Goal: Task Accomplishment & Management: Complete application form

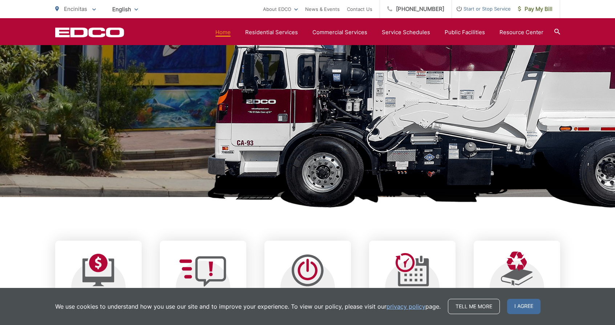
scroll to position [123, 0]
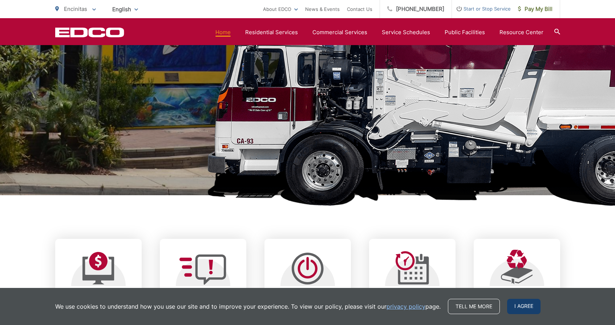
click at [521, 306] on span "I agree" at bounding box center [523, 305] width 33 height 15
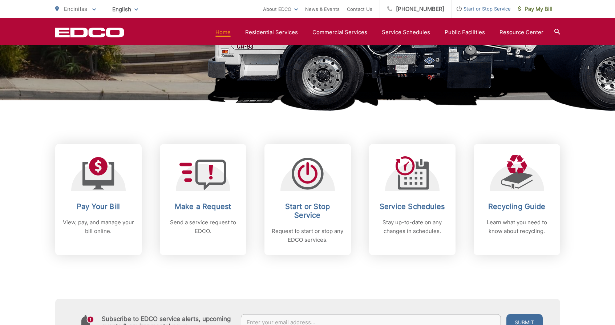
scroll to position [218, 0]
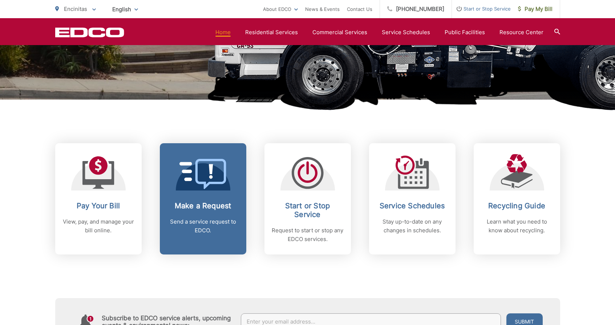
click at [232, 218] on p "Send a service request to EDCO." at bounding box center [203, 225] width 72 height 17
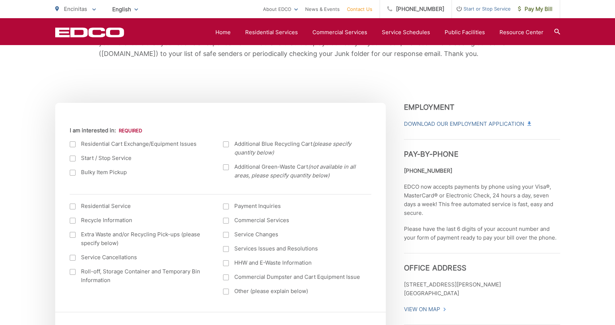
scroll to position [214, 0]
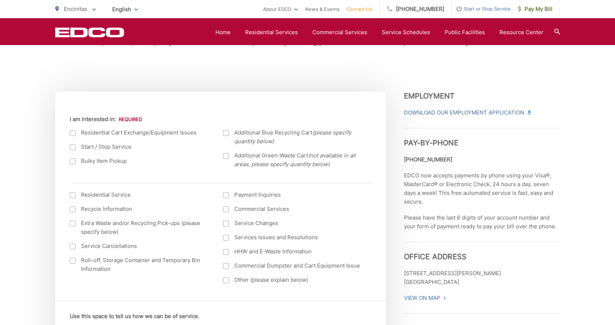
click at [228, 135] on div at bounding box center [226, 133] width 6 height 6
click at [0, 0] on input "Additional Blue Recycling Cart (please specify quantity below)" at bounding box center [0, 0] width 0 height 0
click at [113, 224] on label "Extra Waste and/or Recycling Pick-ups (please specify below)" at bounding box center [139, 227] width 139 height 17
click at [0, 0] on input "Extra Waste and/or Recycling Pick-ups (please specify below)" at bounding box center [0, 0] width 0 height 0
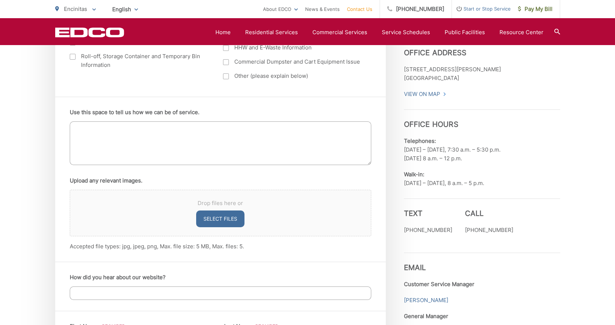
scroll to position [416, 0]
click at [132, 144] on textarea "Use this space to tell us how we can be of service." at bounding box center [220, 144] width 301 height 44
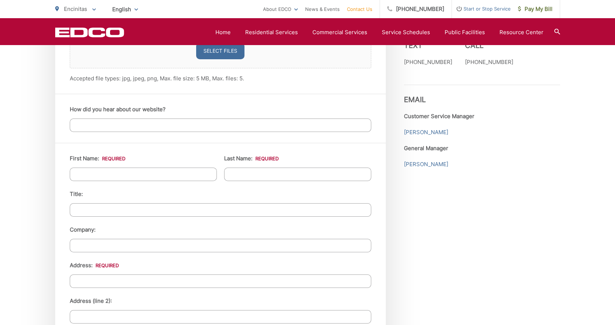
scroll to position [586, 0]
type textarea "Hello, we are trying to order 3 additional black garbage bins and 1 blue recycl…"
click at [155, 170] on input "First Name: *" at bounding box center [143, 173] width 147 height 13
type input "Amara"
type input "Berg"
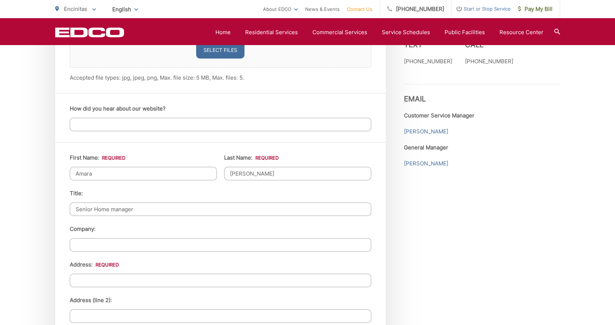
type input "Senior Home manager"
type input "Pacaso"
type input "824 Neptune Ave"
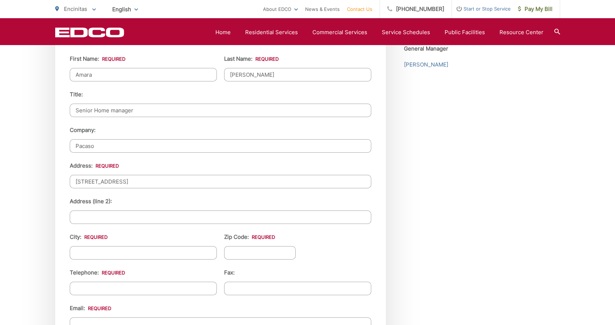
scroll to position [698, 0]
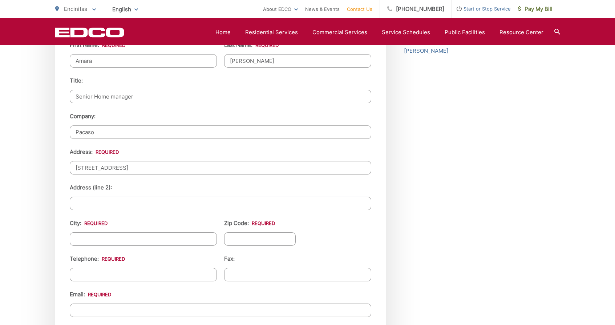
click at [175, 238] on input "City: *" at bounding box center [143, 238] width 147 height 13
type input "encinitas"
type input "92024"
type input "(619) 485-2729"
click at [265, 290] on div "Email: Re-enter Your Email:" at bounding box center [220, 320] width 301 height 61
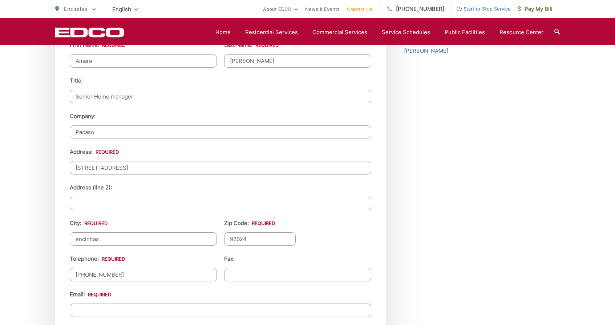
click at [252, 308] on input "Email *" at bounding box center [220, 309] width 301 height 13
type input "aberg@pacaso.com"
type input "Suite 902"
type input "6195507074"
type input "aberg@pacaso.com"
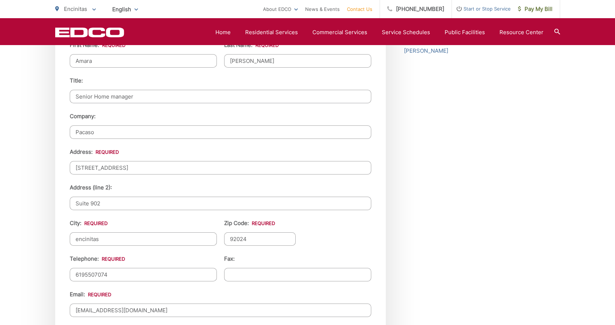
type input "(619) 550-7074"
click at [127, 207] on input "Suite 902" at bounding box center [220, 202] width 301 height 13
click at [306, 265] on li "Fax:" at bounding box center [297, 267] width 147 height 27
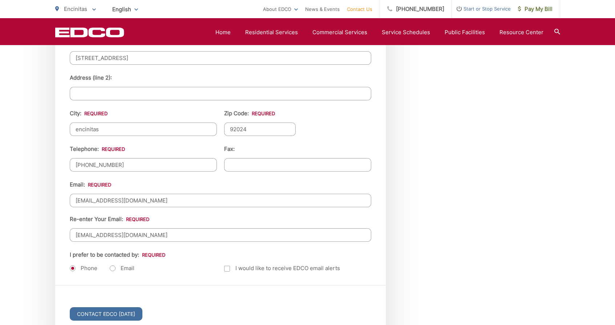
scroll to position [808, 0]
click at [115, 265] on label "Email" at bounding box center [122, 267] width 25 height 7
radio input "true"
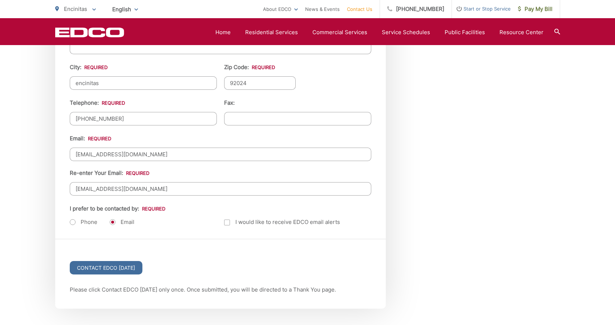
scroll to position [865, 0]
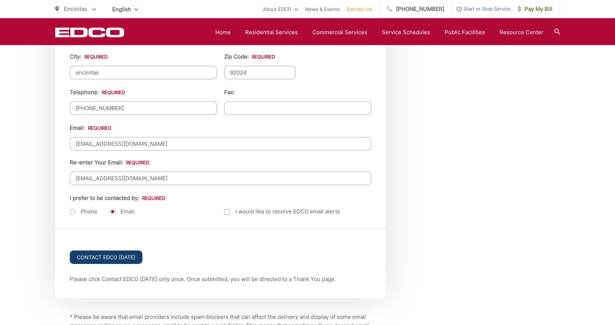
click at [118, 256] on input "Contact EDCO [DATE]" at bounding box center [106, 256] width 73 height 13
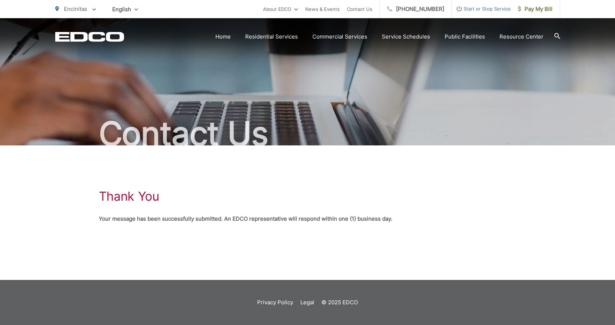
scroll to position [0, 7]
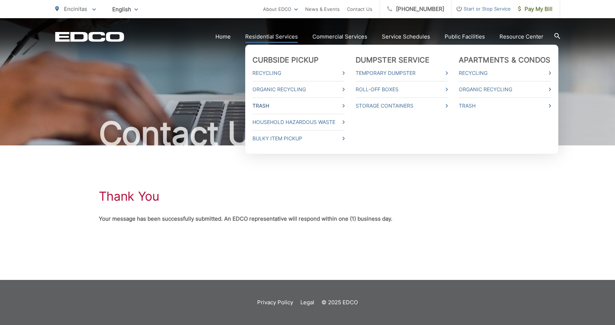
click at [269, 104] on link "Trash" at bounding box center [298, 105] width 92 height 9
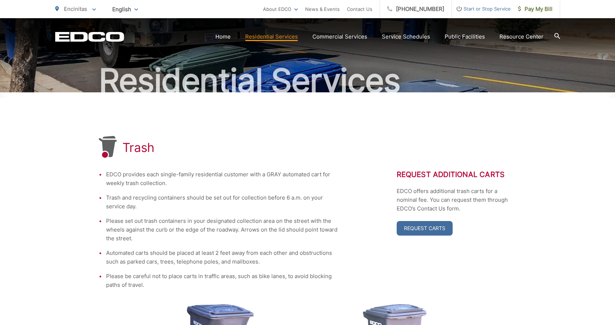
scroll to position [53, 0]
click at [425, 224] on link "Request Carts" at bounding box center [425, 227] width 56 height 15
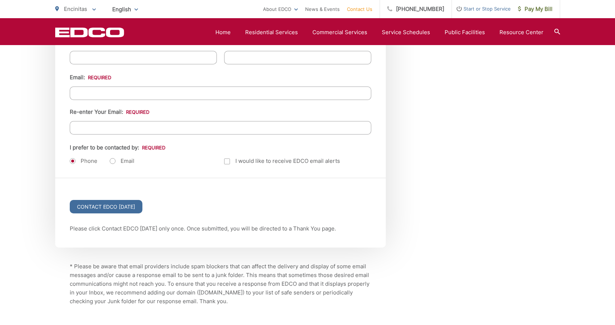
scroll to position [983, 0]
